Goal: Information Seeking & Learning: Check status

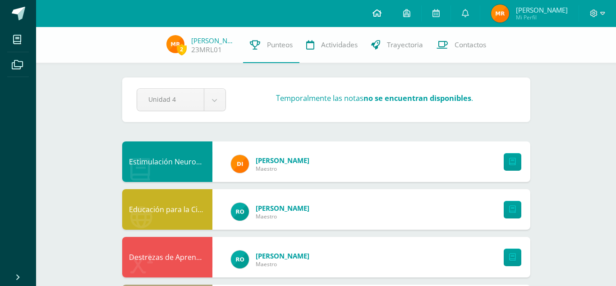
click at [382, 15] on icon at bounding box center [377, 13] width 9 height 8
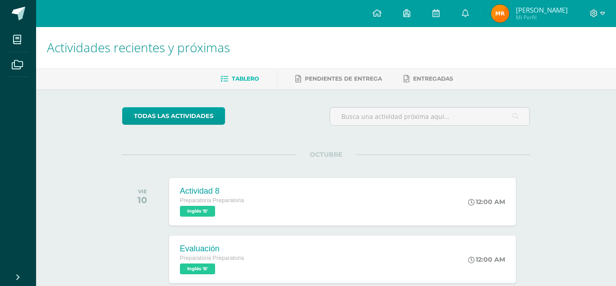
click at [506, 13] on img at bounding box center [500, 14] width 18 height 18
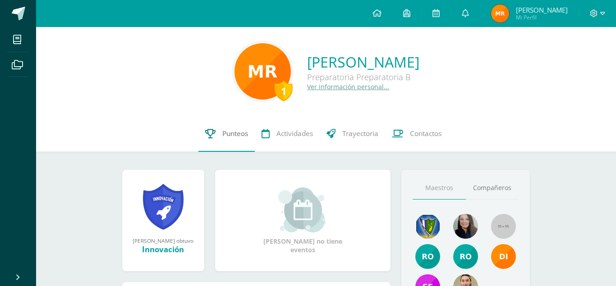
click at [230, 139] on link "Punteos" at bounding box center [226, 134] width 56 height 36
click at [229, 134] on span "Punteos" at bounding box center [235, 133] width 26 height 9
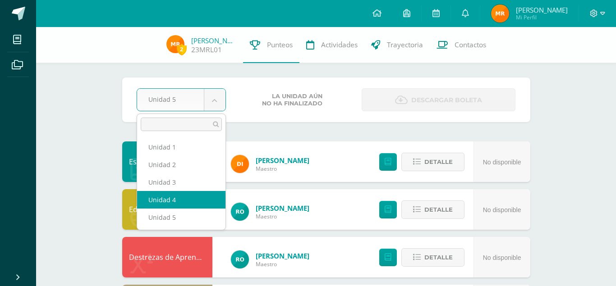
select select "Unidad 4"
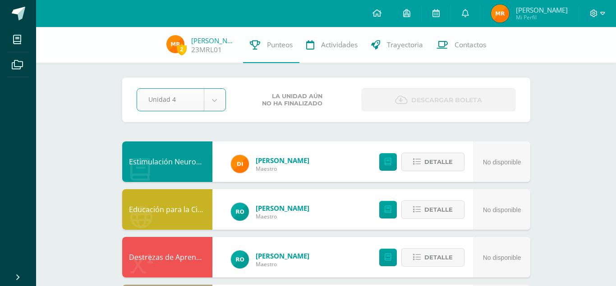
scroll to position [2, 0]
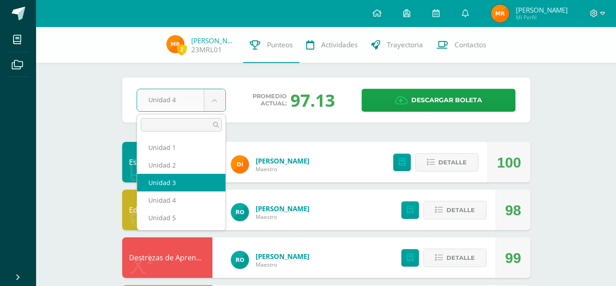
select select "Unidad 3"
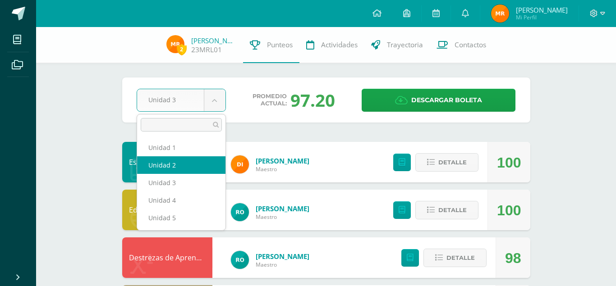
select select "Unidad 2"
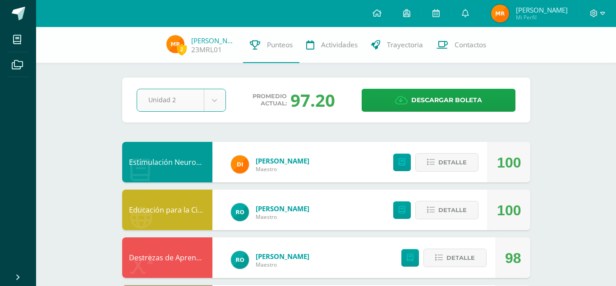
scroll to position [2, 0]
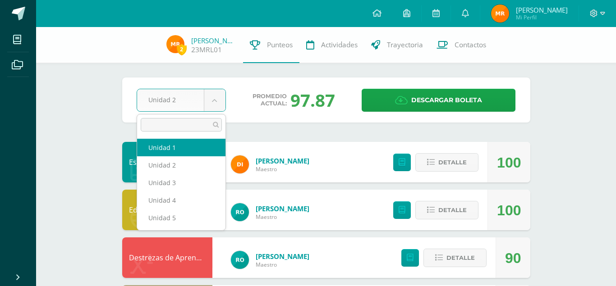
select select "Unidad 1"
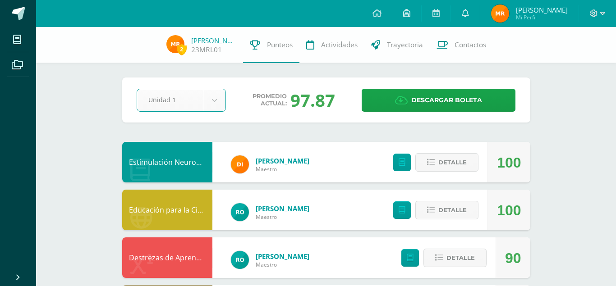
scroll to position [2, 0]
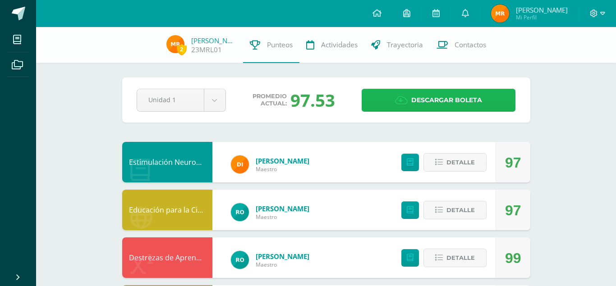
click at [423, 99] on span "Descargar boleta" at bounding box center [446, 100] width 71 height 22
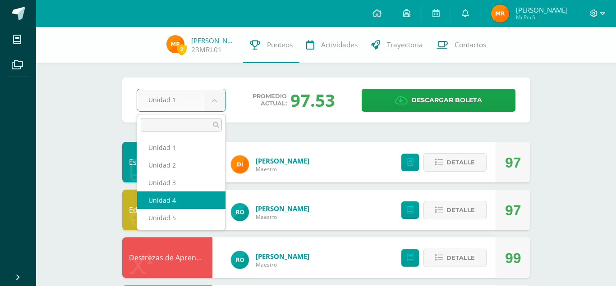
select select "Unidad 4"
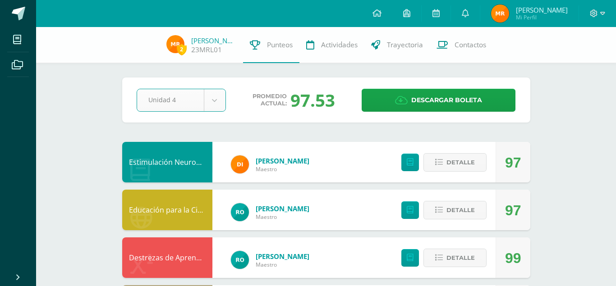
scroll to position [2, 0]
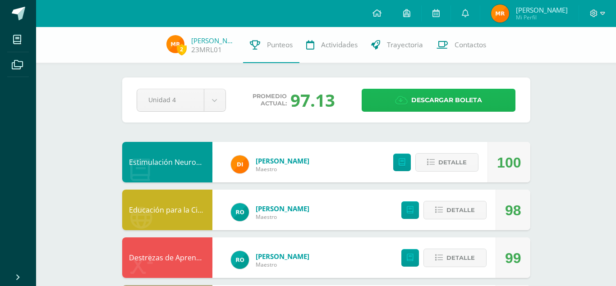
click at [395, 97] on link "Descargar boleta" at bounding box center [439, 100] width 154 height 23
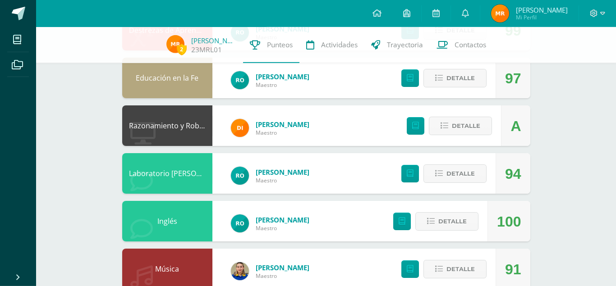
scroll to position [232, 0]
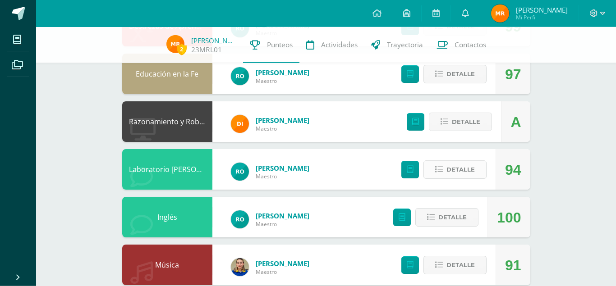
click at [447, 161] on span "Detalle" at bounding box center [461, 169] width 28 height 17
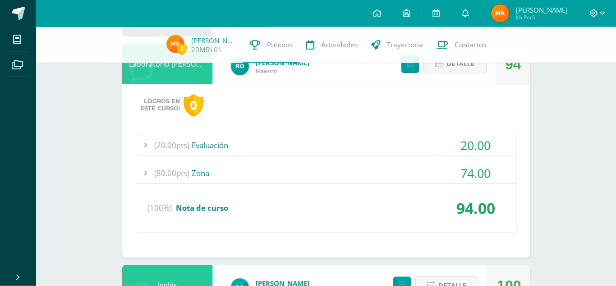
scroll to position [347, 0]
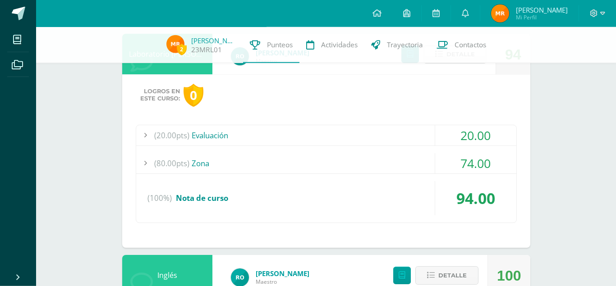
click at [148, 161] on div at bounding box center [145, 163] width 18 height 20
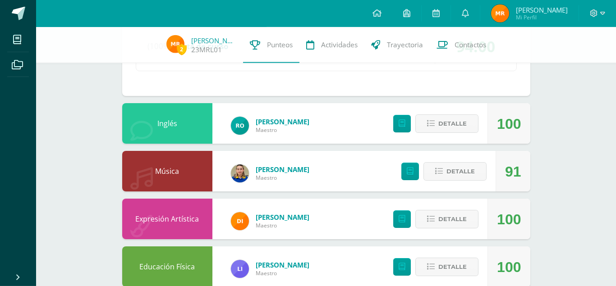
scroll to position [678, 0]
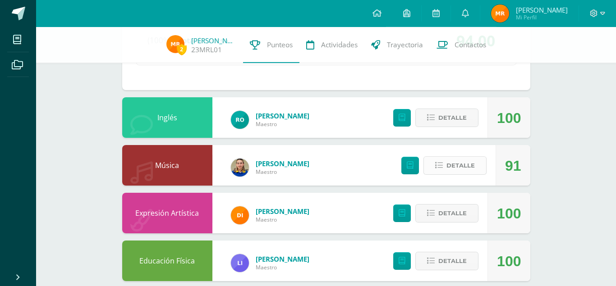
click at [447, 157] on button "Detalle" at bounding box center [455, 166] width 63 height 18
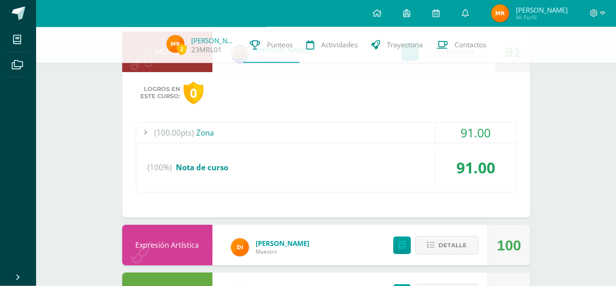
scroll to position [828, 0]
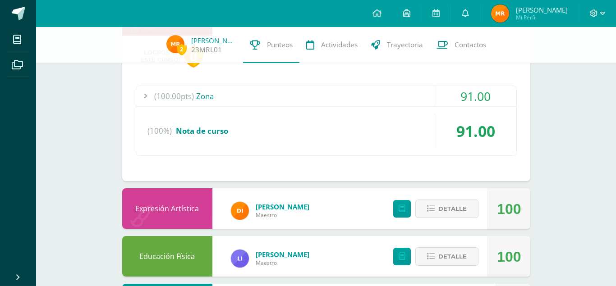
click at [145, 86] on div at bounding box center [145, 96] width 18 height 20
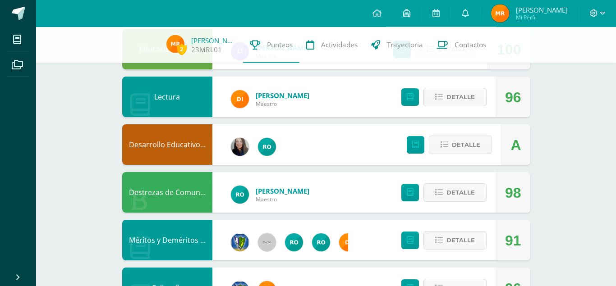
scroll to position [1087, 0]
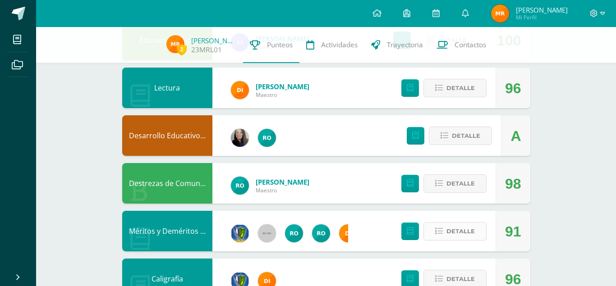
click at [456, 223] on span "Detalle" at bounding box center [461, 231] width 28 height 17
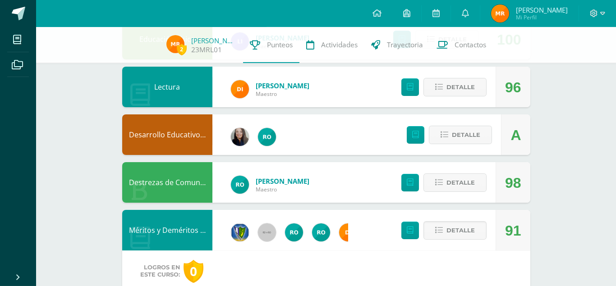
scroll to position [880, 0]
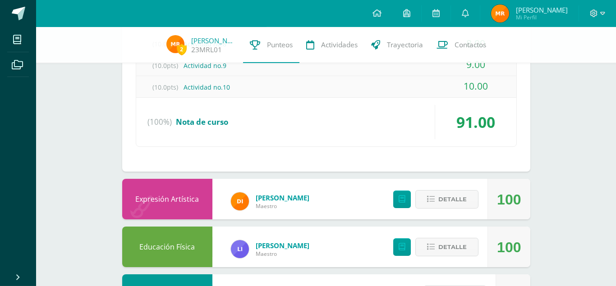
click at [586, 60] on div "2 [PERSON_NAME] 23MRL01 Punteos Actividades Trayectoria Contactos" at bounding box center [308, 45] width 616 height 36
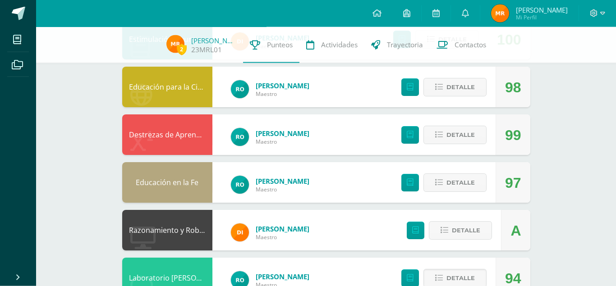
scroll to position [0, 0]
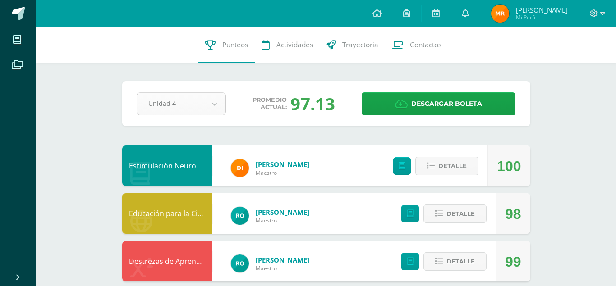
click at [224, 93] on div "Unidad 4" at bounding box center [181, 103] width 89 height 23
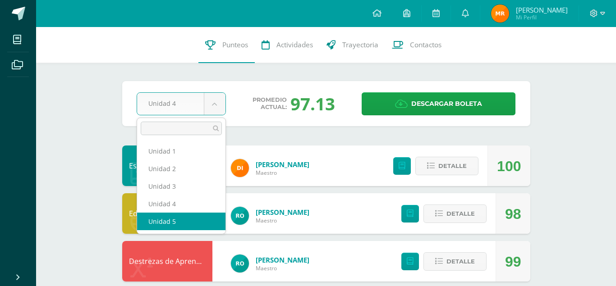
select select "Unidad 5"
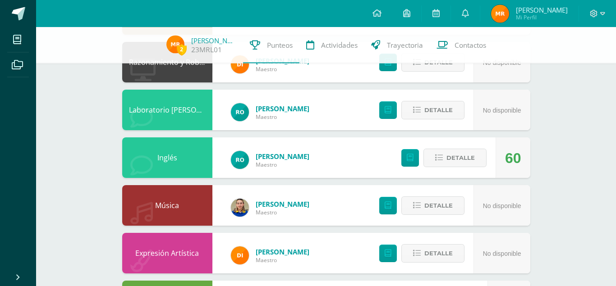
scroll to position [306, 0]
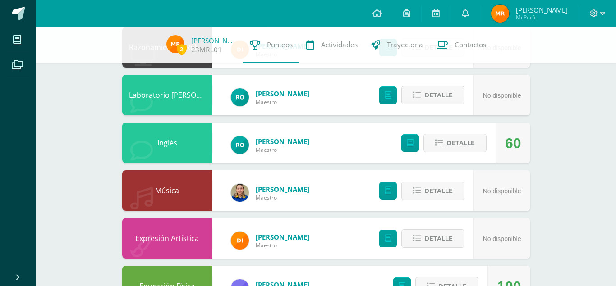
click at [498, 160] on div "Estimulación Neuromotora [PERSON_NAME] No disponible Detalle Educación para la …" at bounding box center [326, 191] width 408 height 710
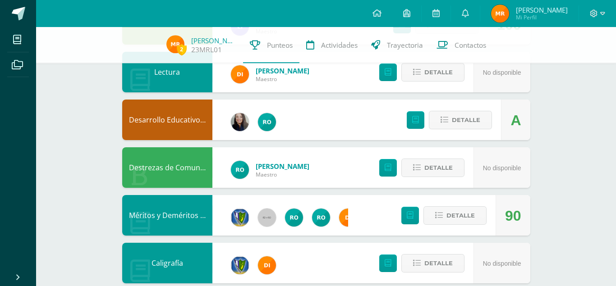
scroll to position [575, 0]
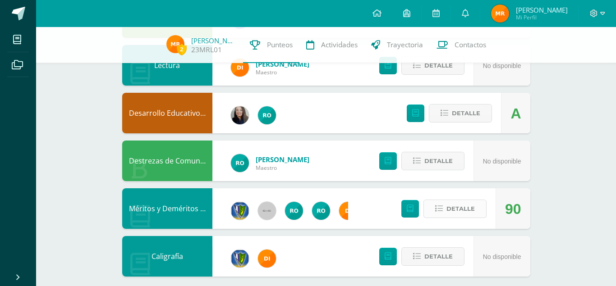
click at [452, 201] on span "Detalle" at bounding box center [461, 209] width 28 height 17
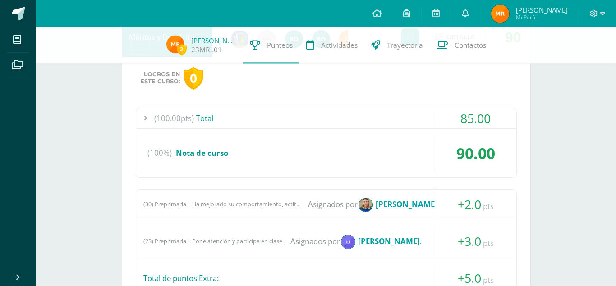
scroll to position [754, 0]
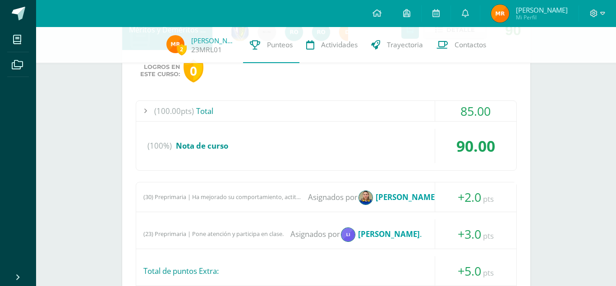
click at [268, 194] on div "(30) Preprimaria | Ha mejorado su comportamiento, actitudes y rendimiento escol…" at bounding box center [222, 197] width 158 height 7
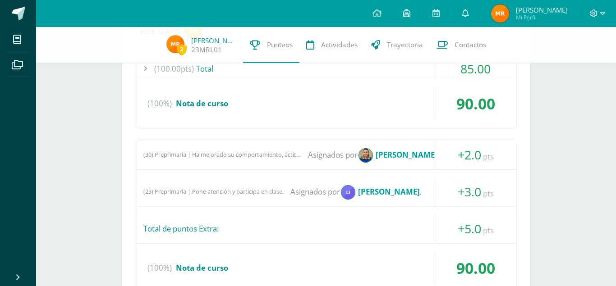
scroll to position [789, 0]
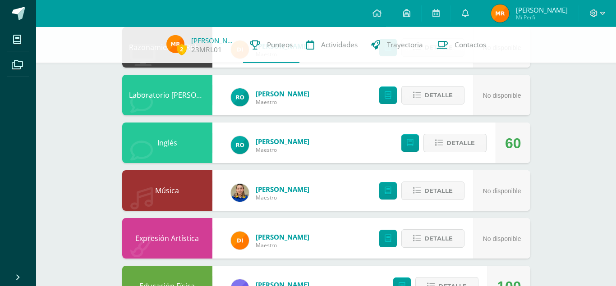
scroll to position [300, 0]
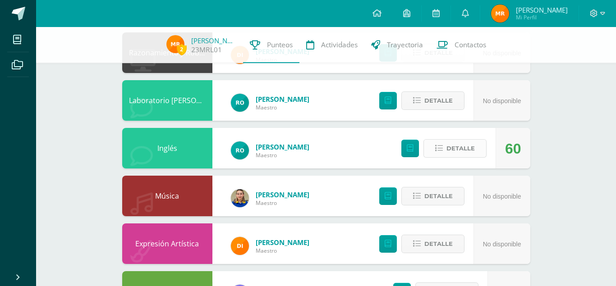
click at [460, 143] on span "Detalle" at bounding box center [461, 148] width 28 height 17
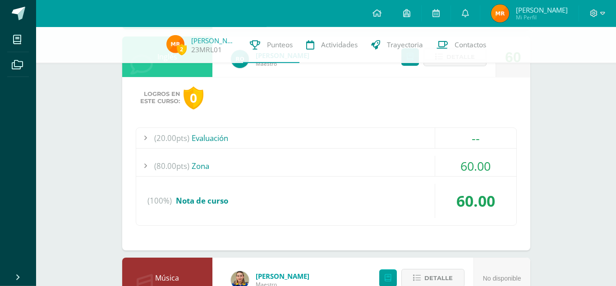
scroll to position [367, 0]
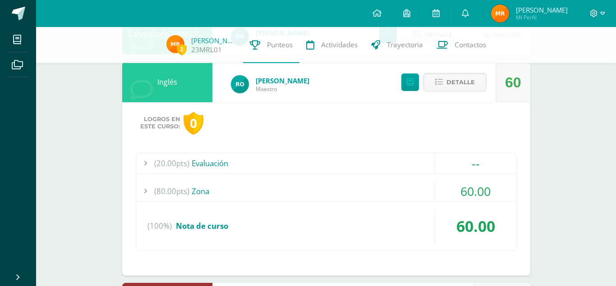
click at [155, 188] on span "(80.00pts)" at bounding box center [171, 191] width 35 height 20
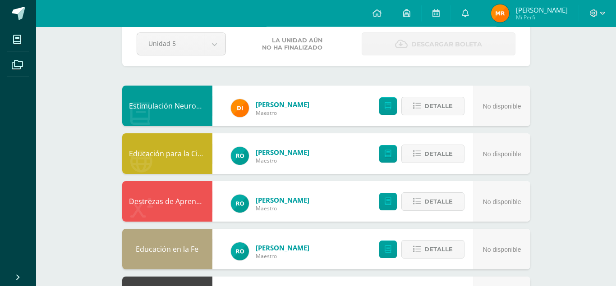
scroll to position [0, 0]
